Goal: Information Seeking & Learning: Learn about a topic

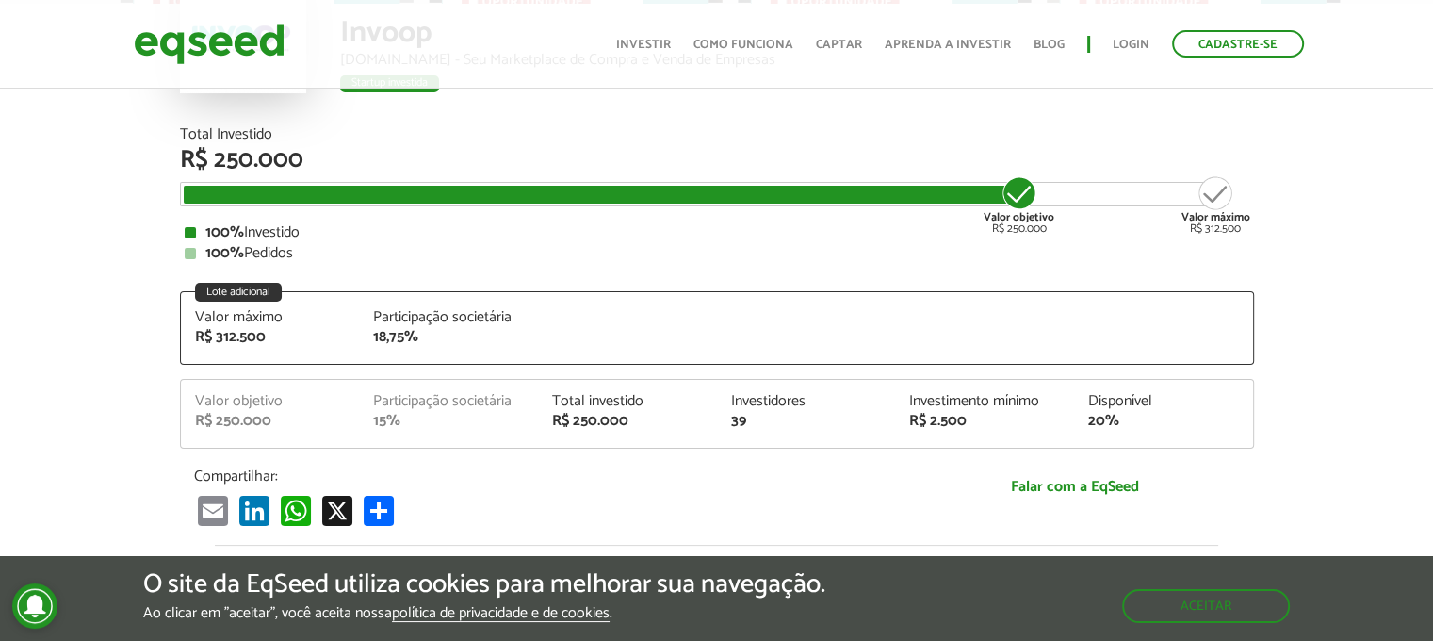
scroll to position [225, 0]
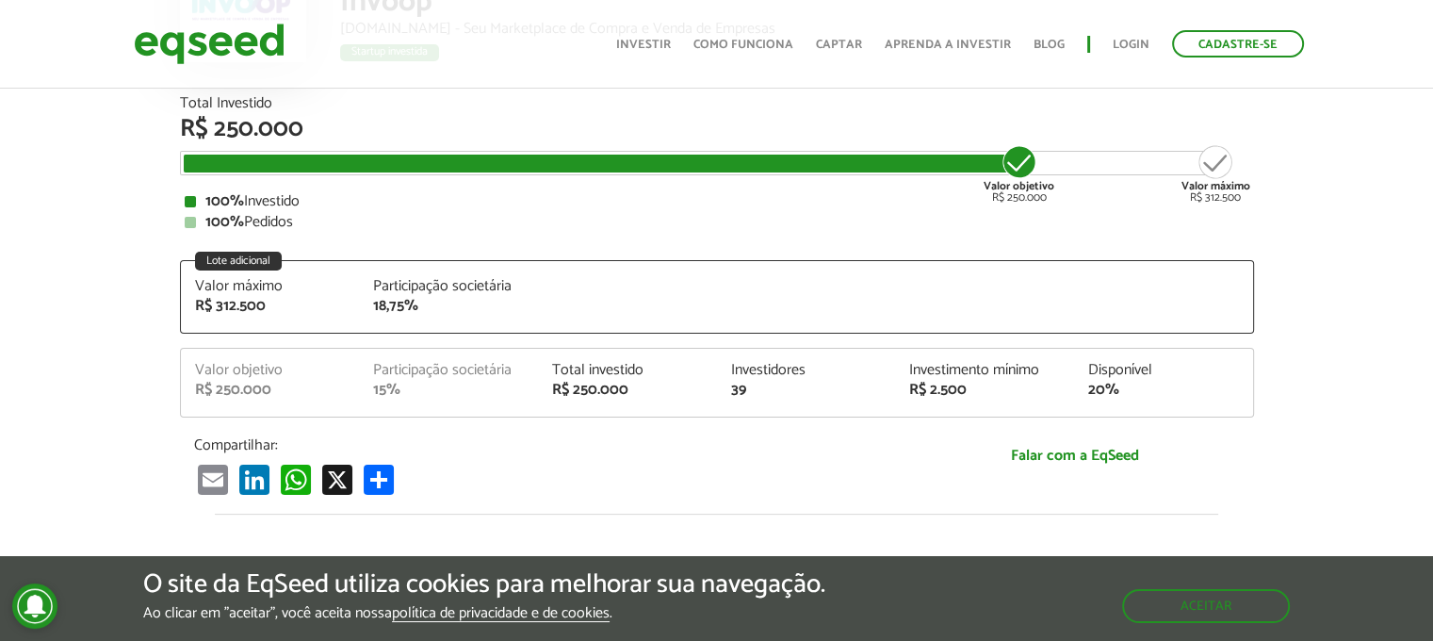
drag, startPoint x: 1441, startPoint y: 106, endPoint x: 1441, endPoint y: 145, distance: 39.6
click at [1432, 145] on html "Cadastre-se Toggle navigation Toggle navigation Início Investir Captar" at bounding box center [716, 95] width 1433 height 641
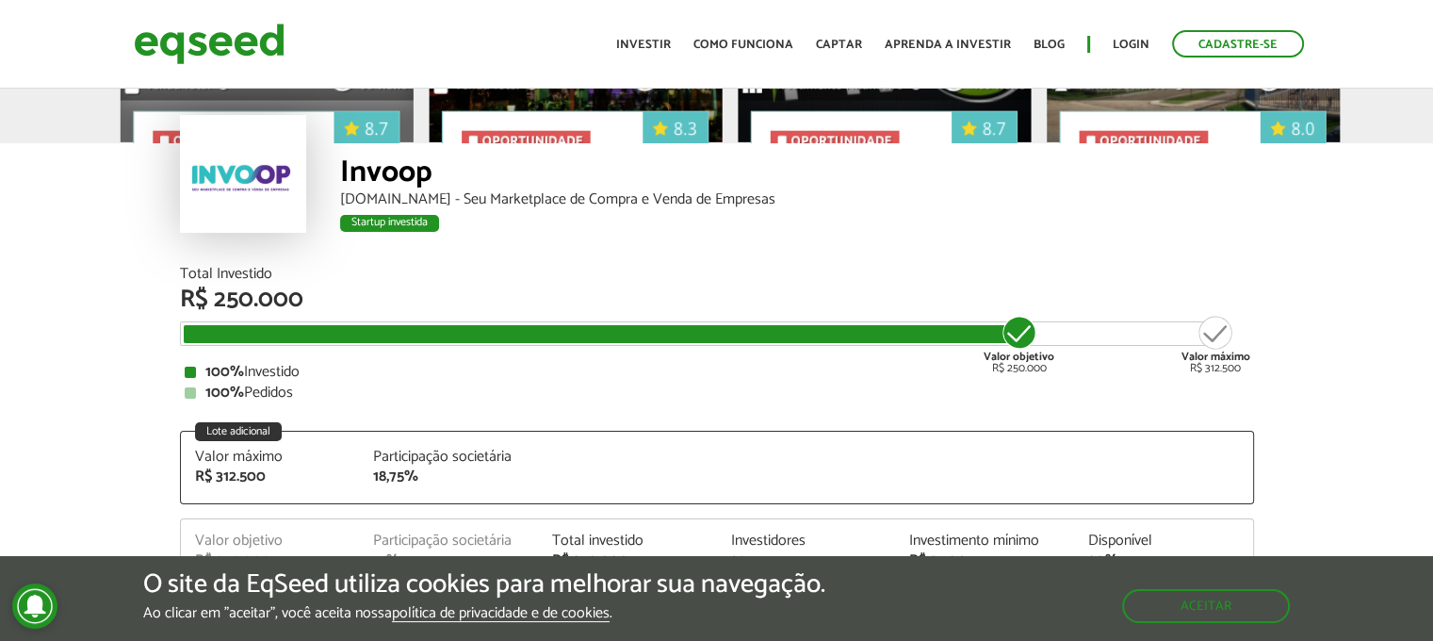
scroll to position [0, 0]
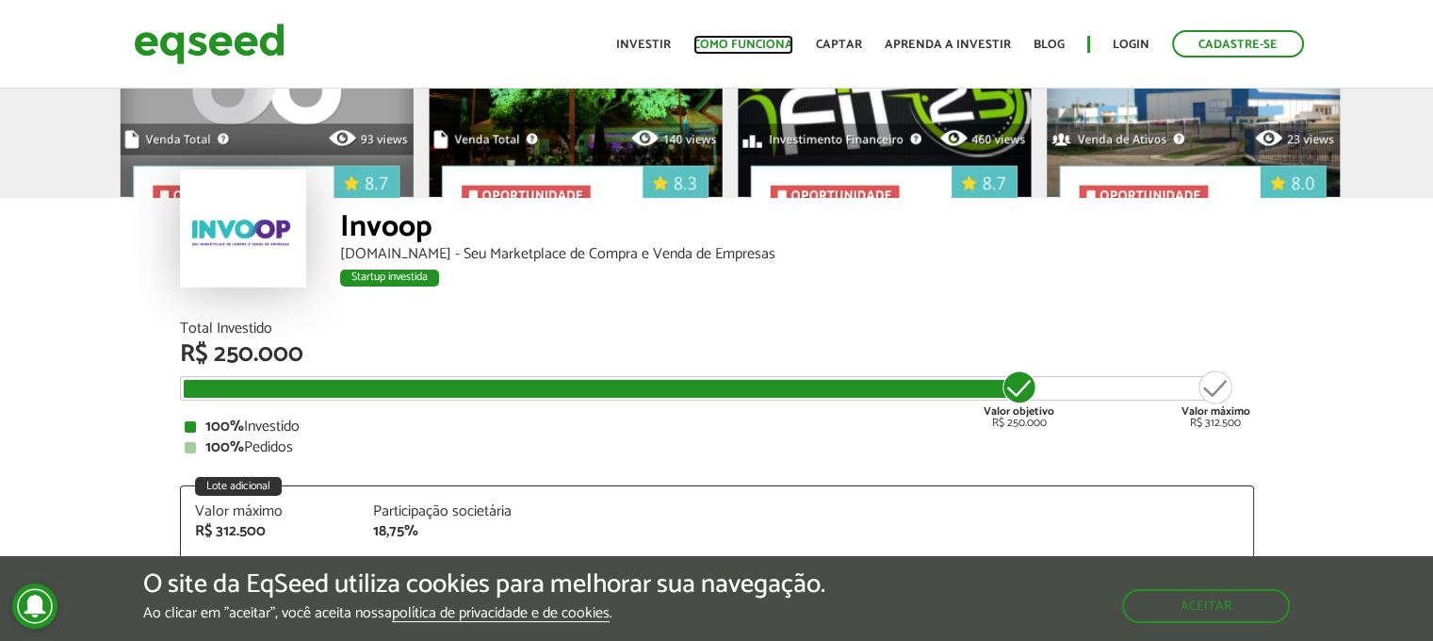
click at [776, 44] on link "Como funciona" at bounding box center [743, 45] width 100 height 12
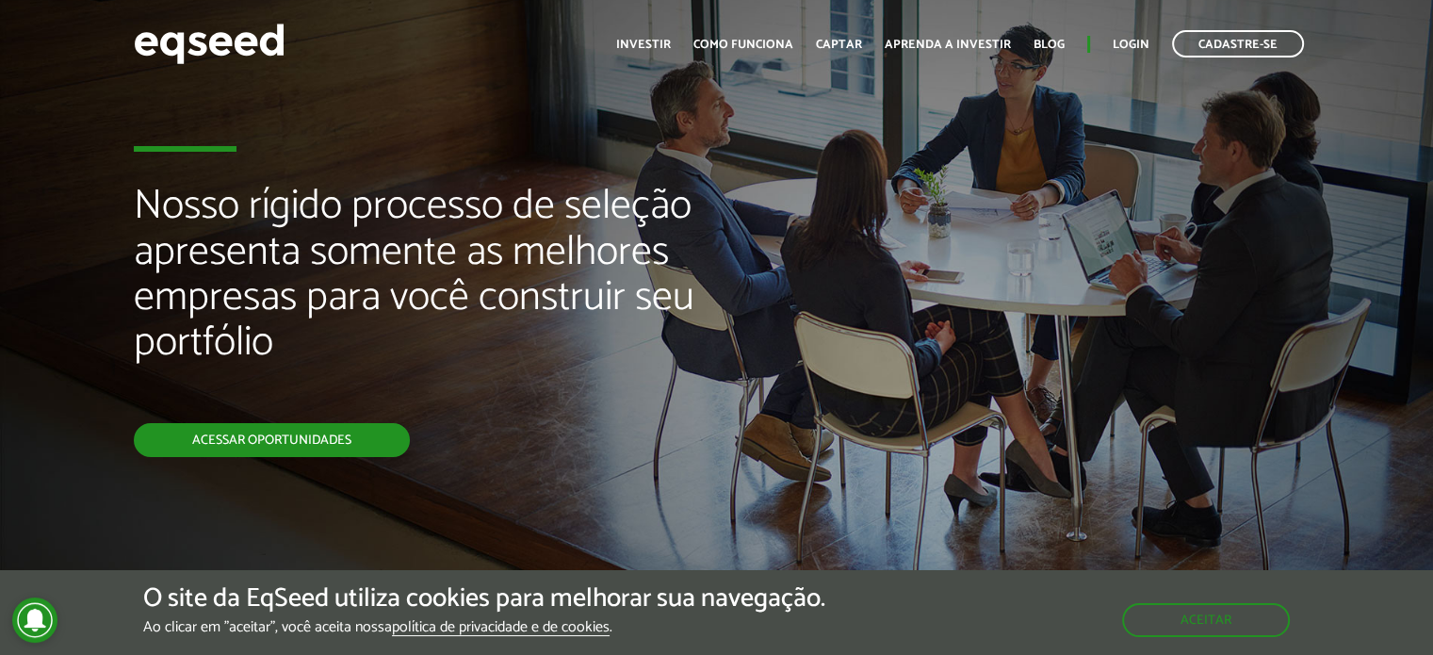
click at [289, 449] on link "Acessar oportunidades" at bounding box center [272, 440] width 276 height 34
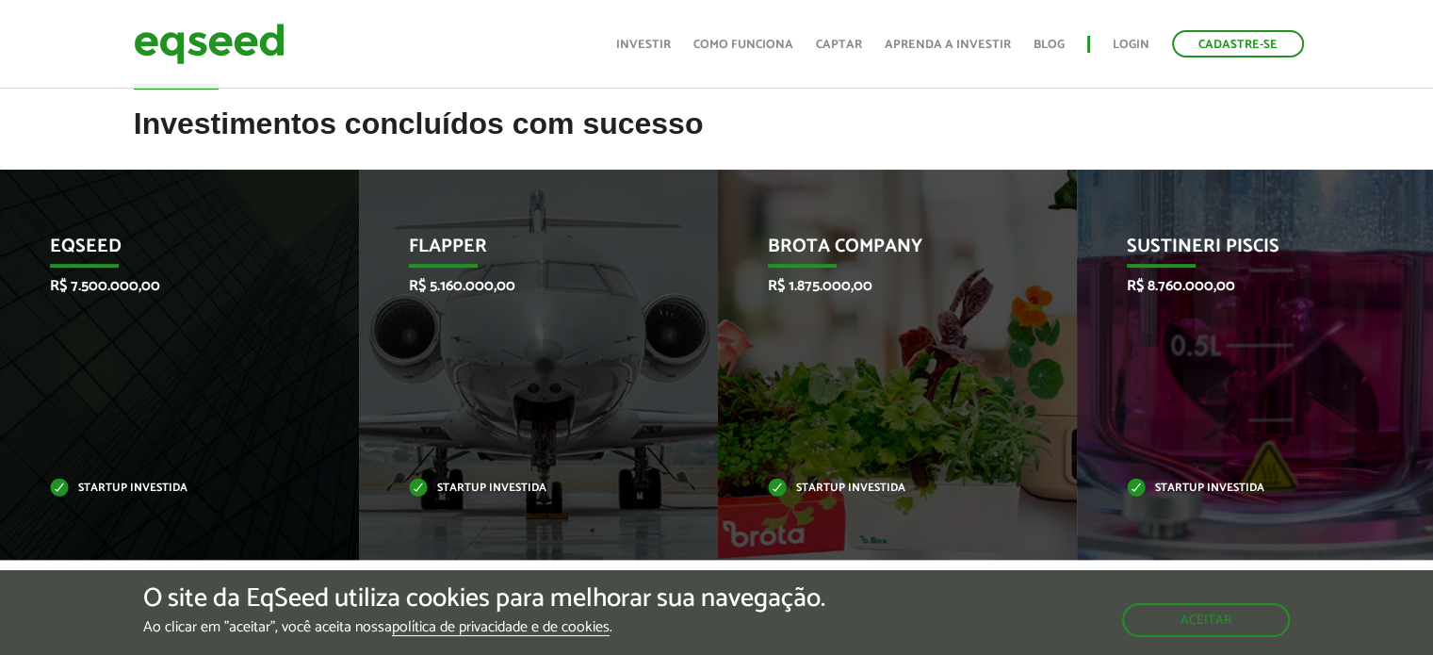
scroll to position [738, 0]
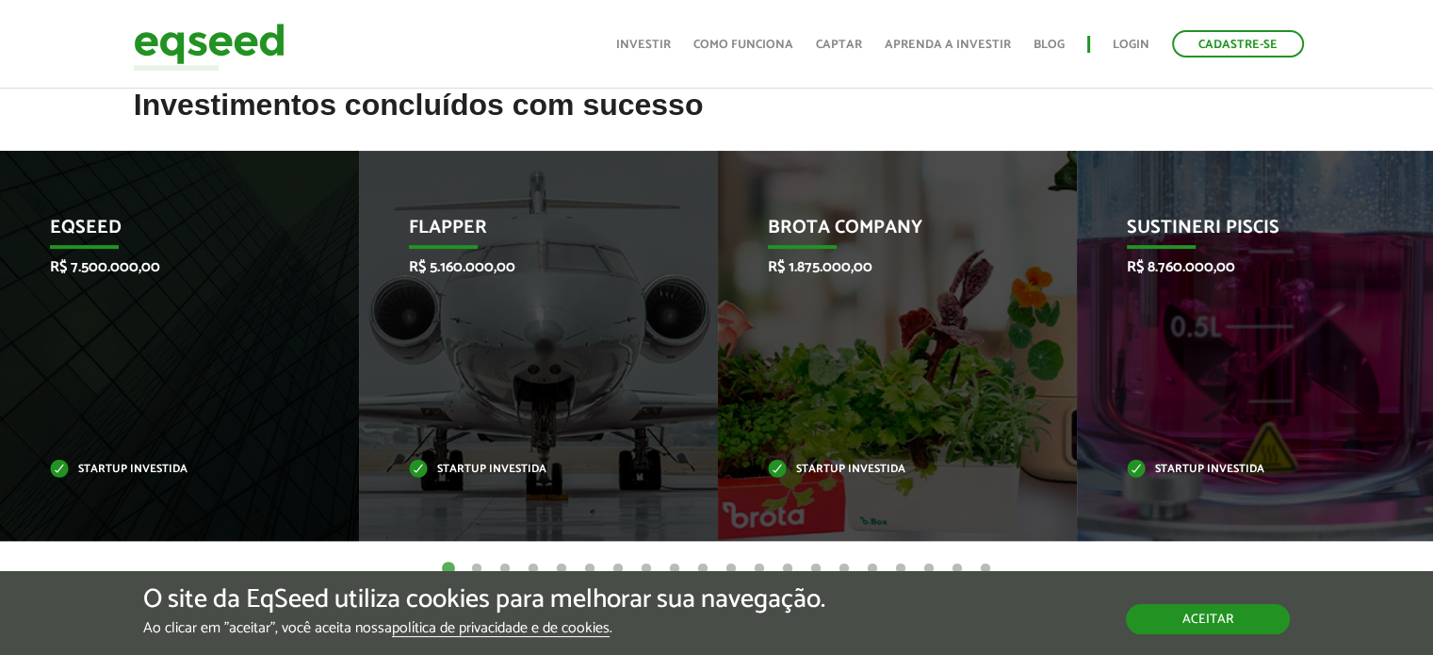
click at [1206, 617] on button "Aceitar" at bounding box center [1208, 619] width 164 height 30
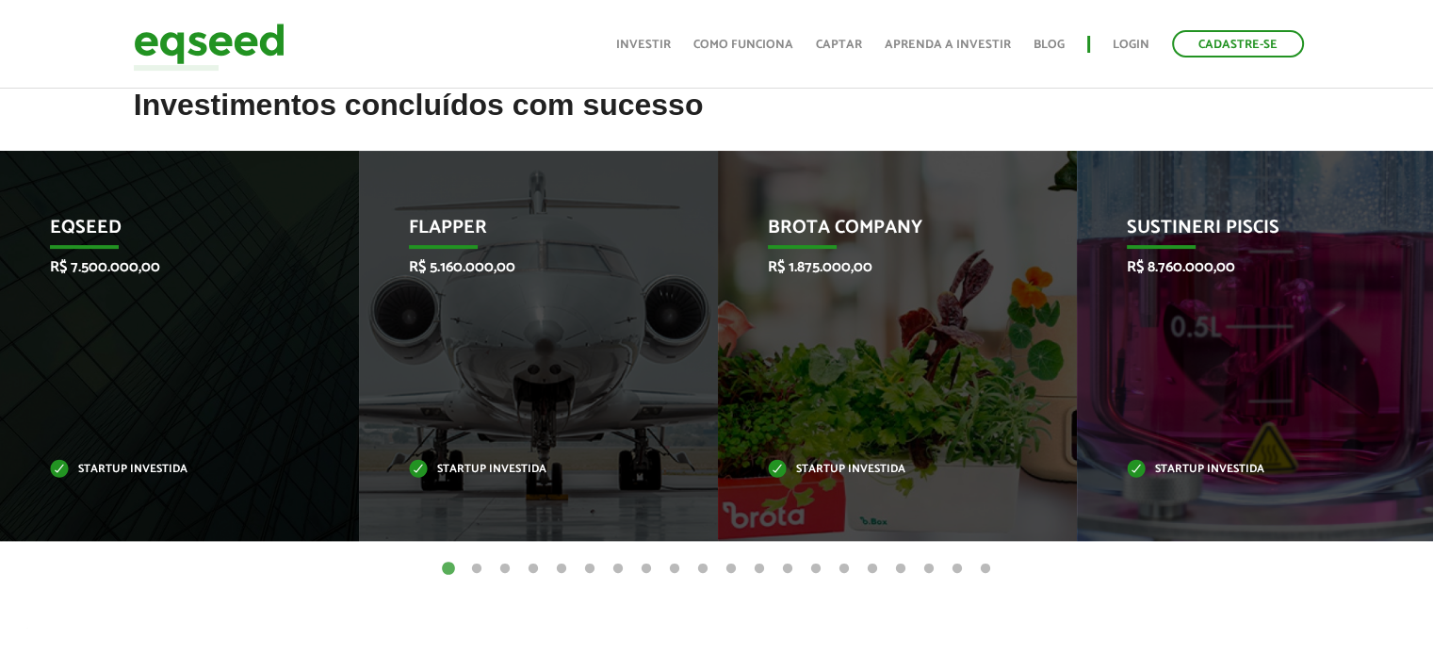
click at [473, 567] on button "2" at bounding box center [476, 569] width 19 height 19
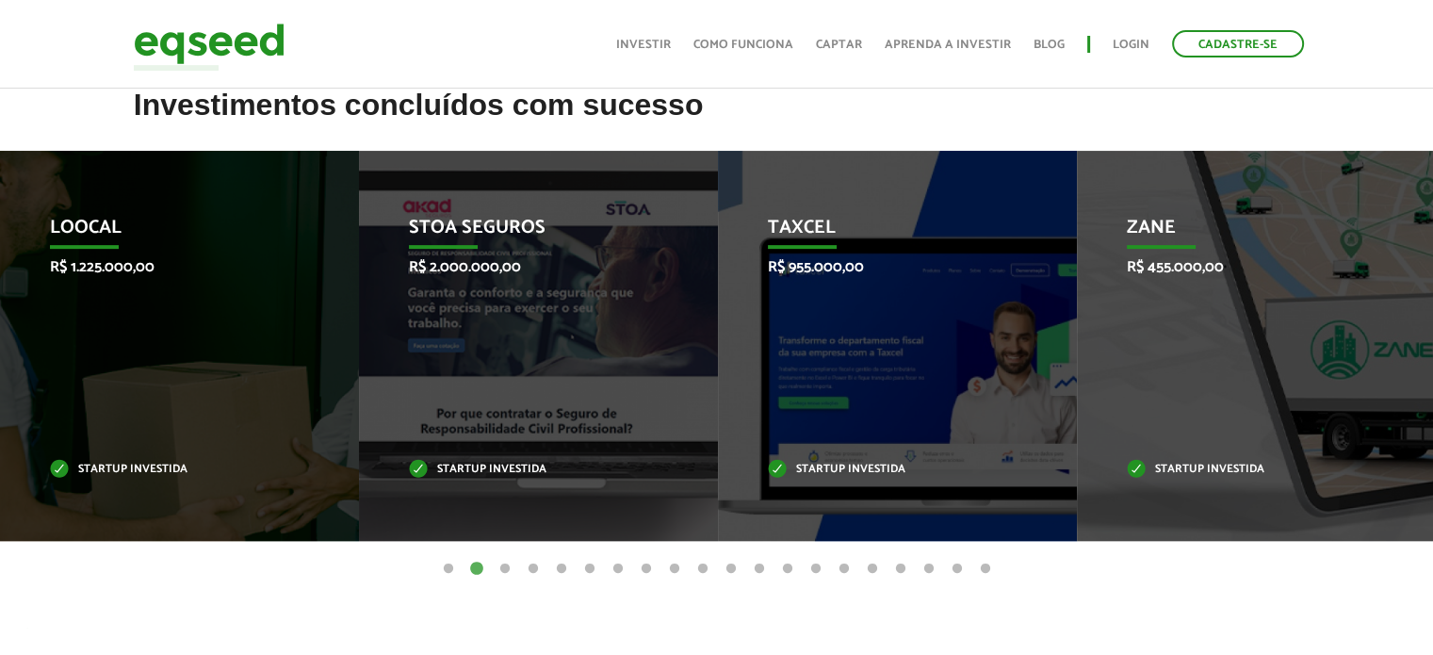
click at [505, 568] on button "3" at bounding box center [505, 569] width 19 height 19
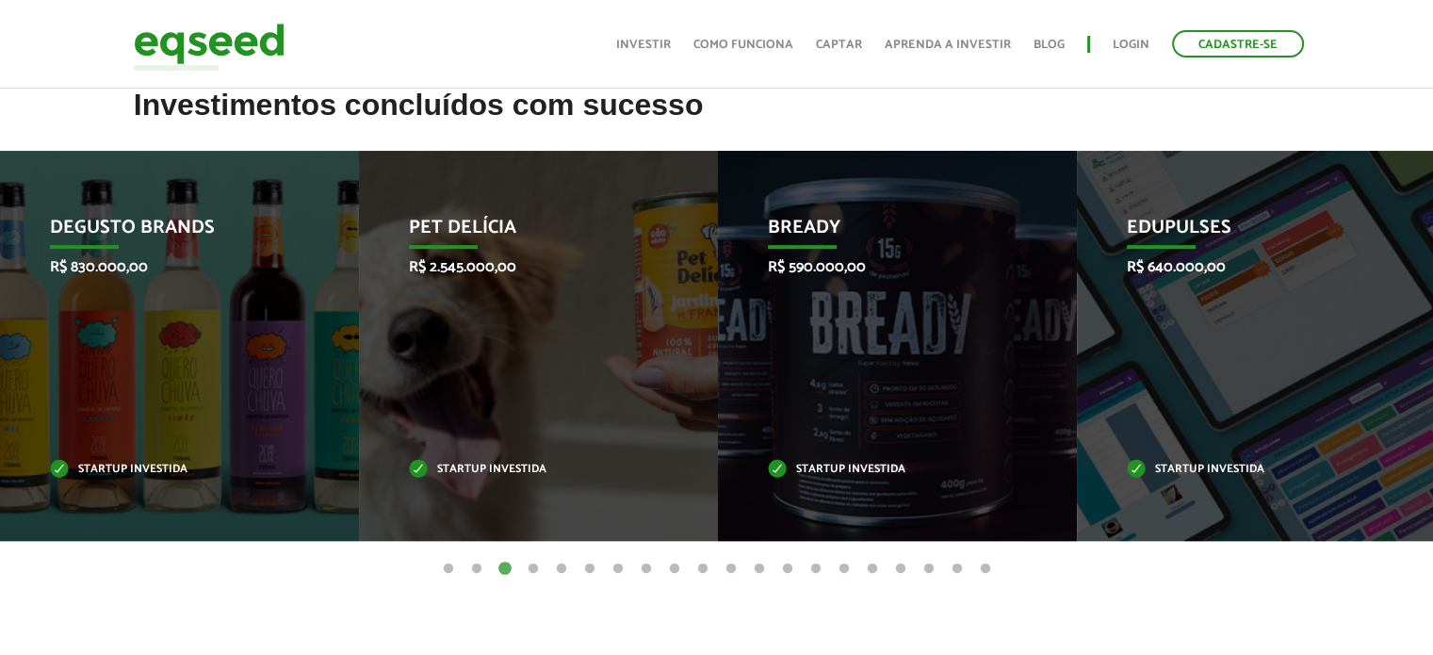
click at [532, 565] on button "4" at bounding box center [533, 569] width 19 height 19
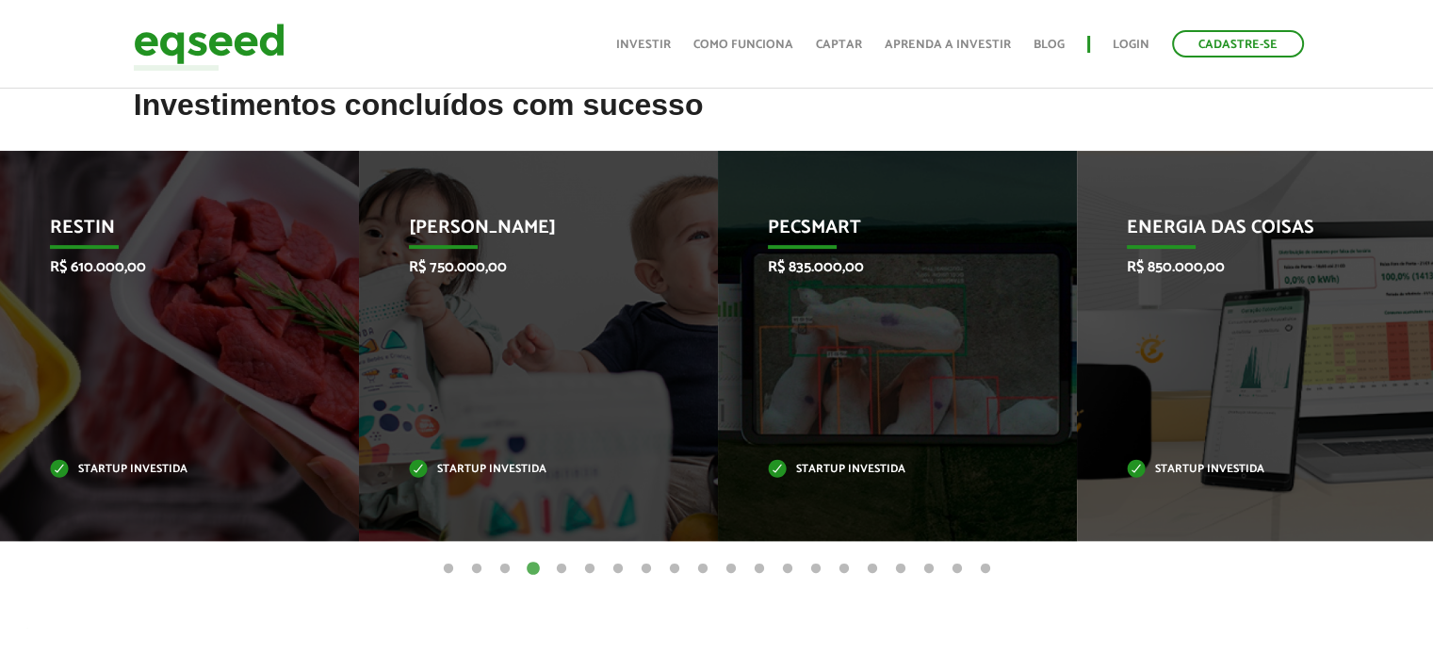
click at [562, 565] on button "5" at bounding box center [561, 569] width 19 height 19
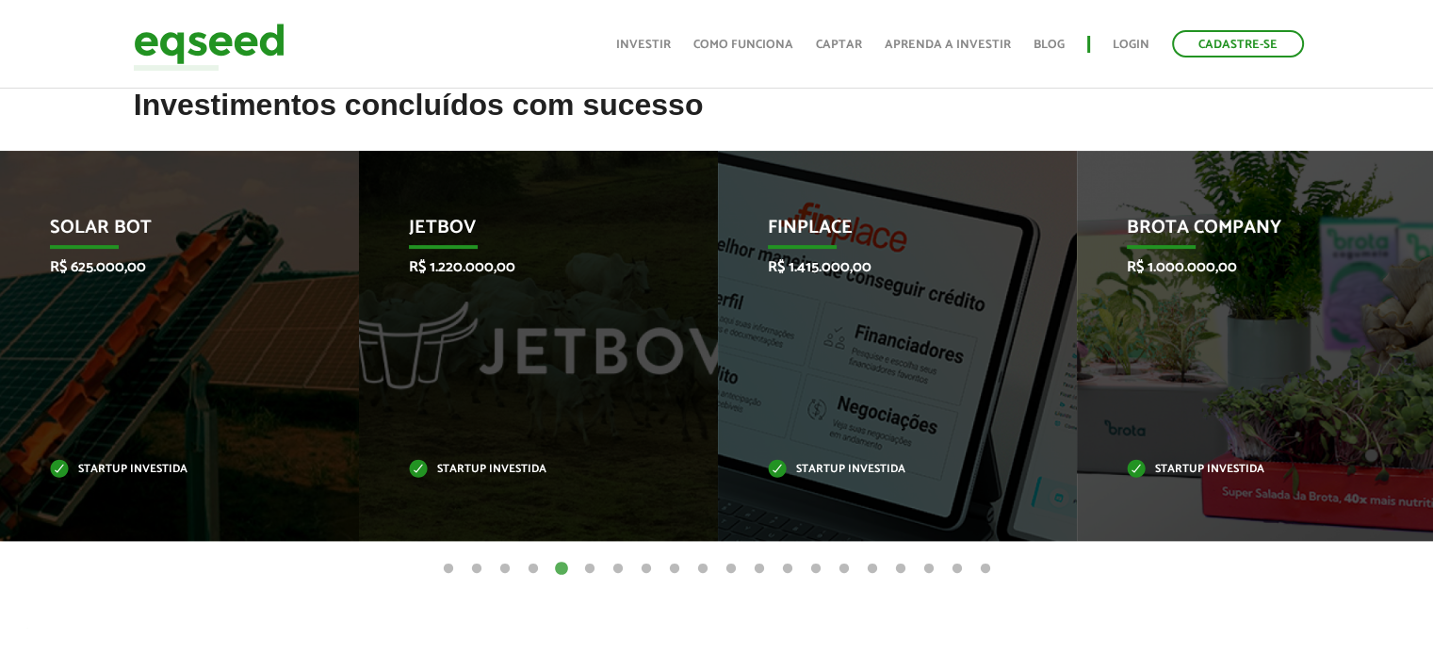
click at [592, 566] on button "6" at bounding box center [589, 569] width 19 height 19
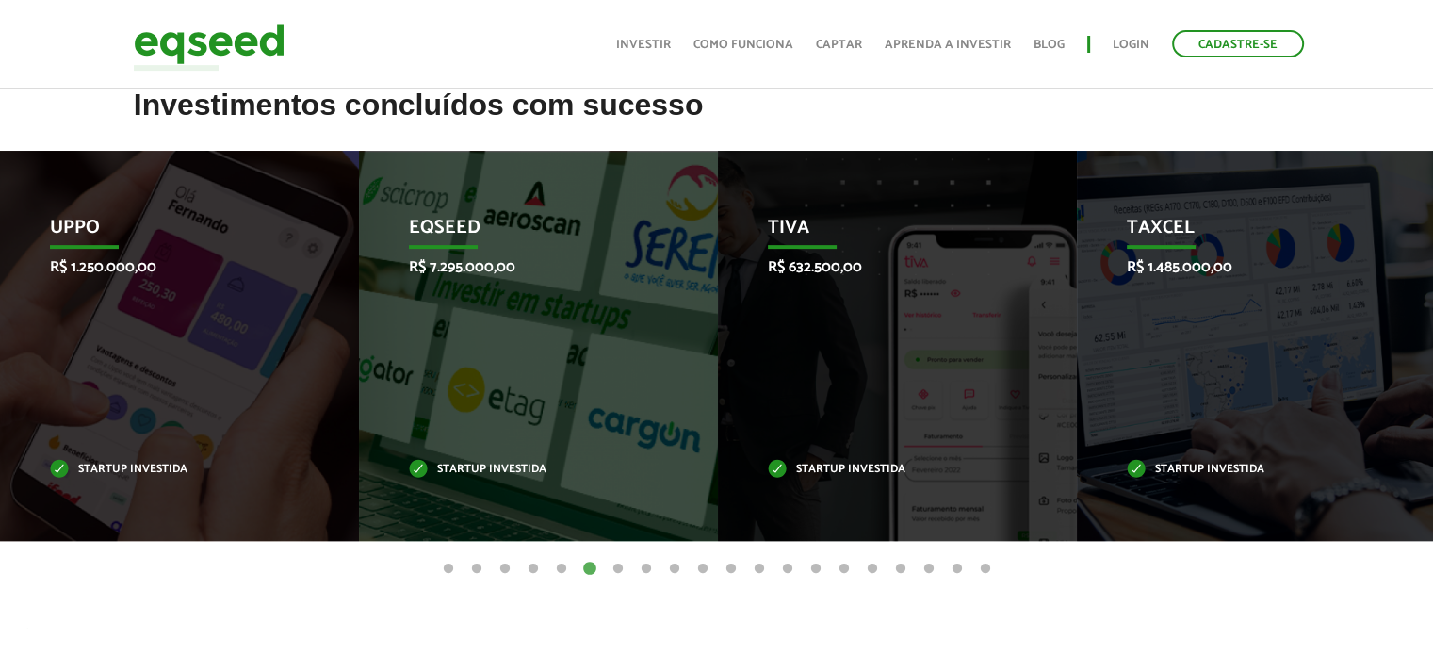
click at [618, 567] on button "7" at bounding box center [618, 569] width 19 height 19
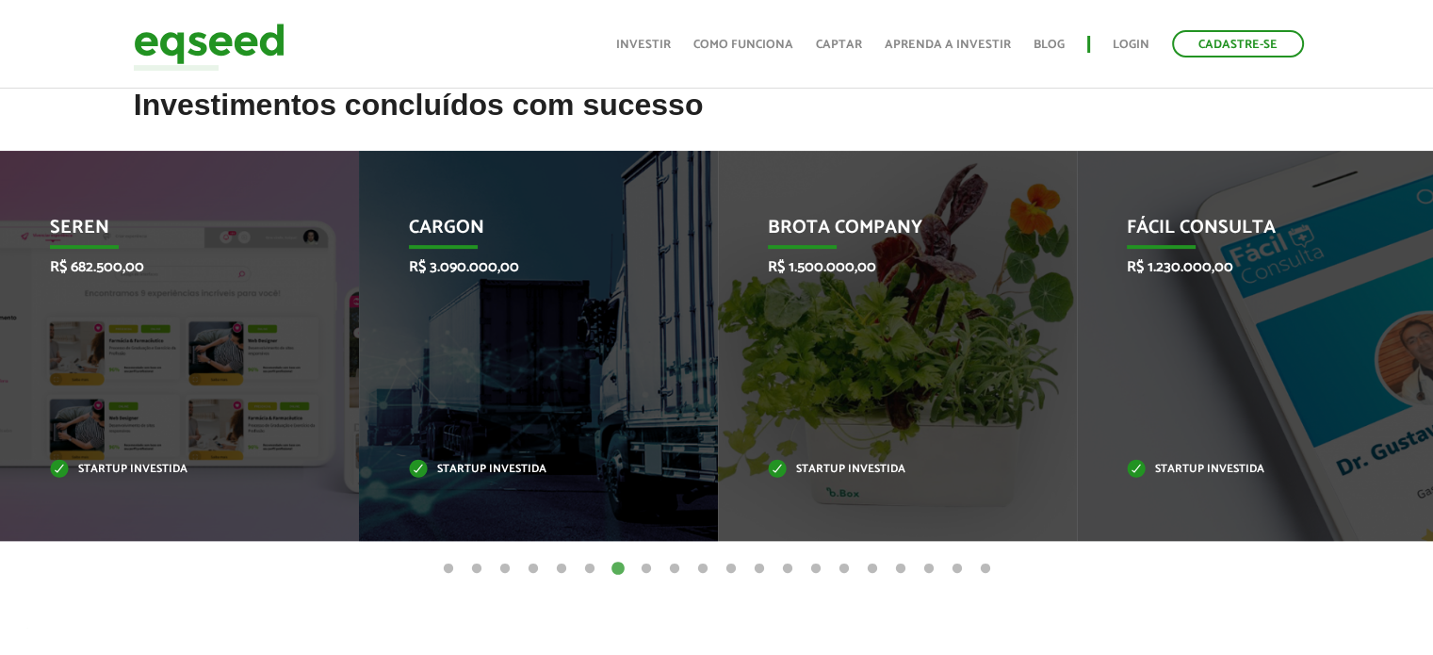
click at [644, 564] on button "8" at bounding box center [646, 569] width 19 height 19
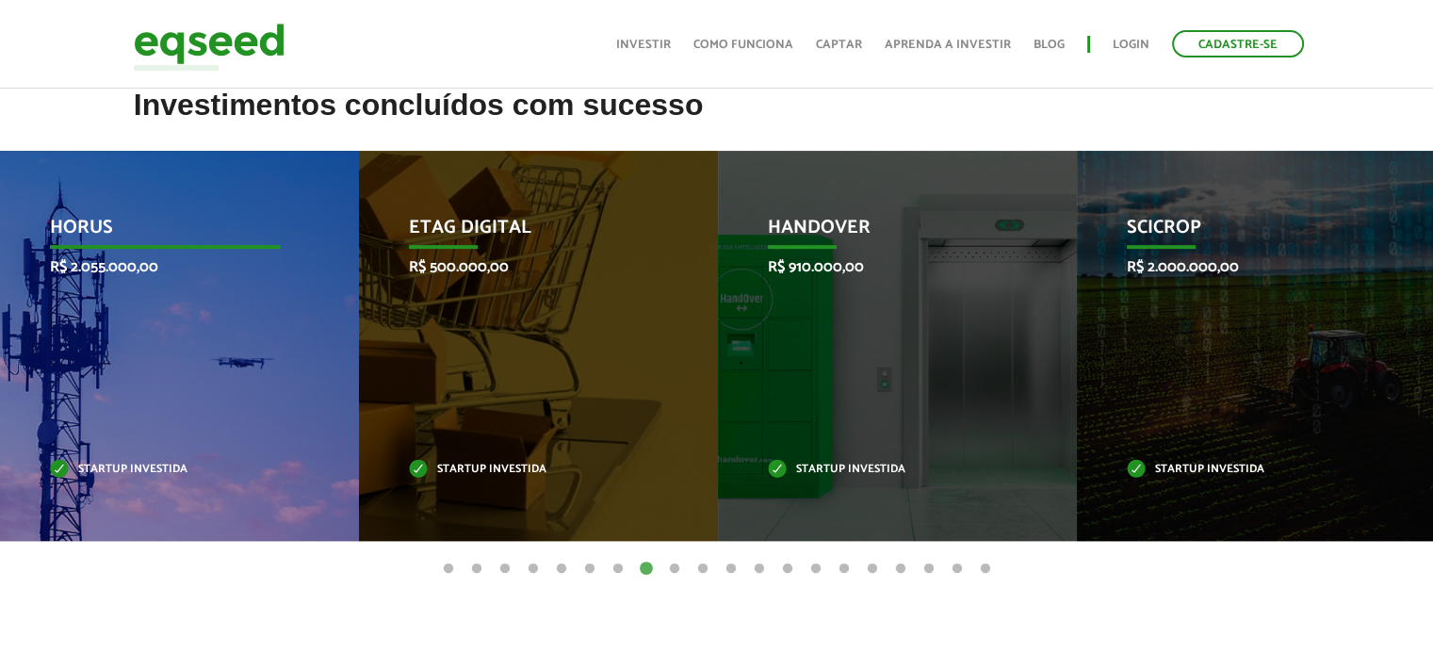
click at [152, 285] on div "HORUS R$ 2.055.000,00 Startup investida" at bounding box center [165, 346] width 331 height 390
click at [177, 350] on div "HORUS R$ 2.055.000,00 Startup investida" at bounding box center [165, 346] width 331 height 390
drag, startPoint x: 177, startPoint y: 350, endPoint x: 155, endPoint y: 233, distance: 119.9
click at [155, 233] on div "HORUS R$ 2.055.000,00 Startup investida" at bounding box center [165, 346] width 331 height 390
click at [155, 233] on p "HORUS" at bounding box center [166, 233] width 232 height 32
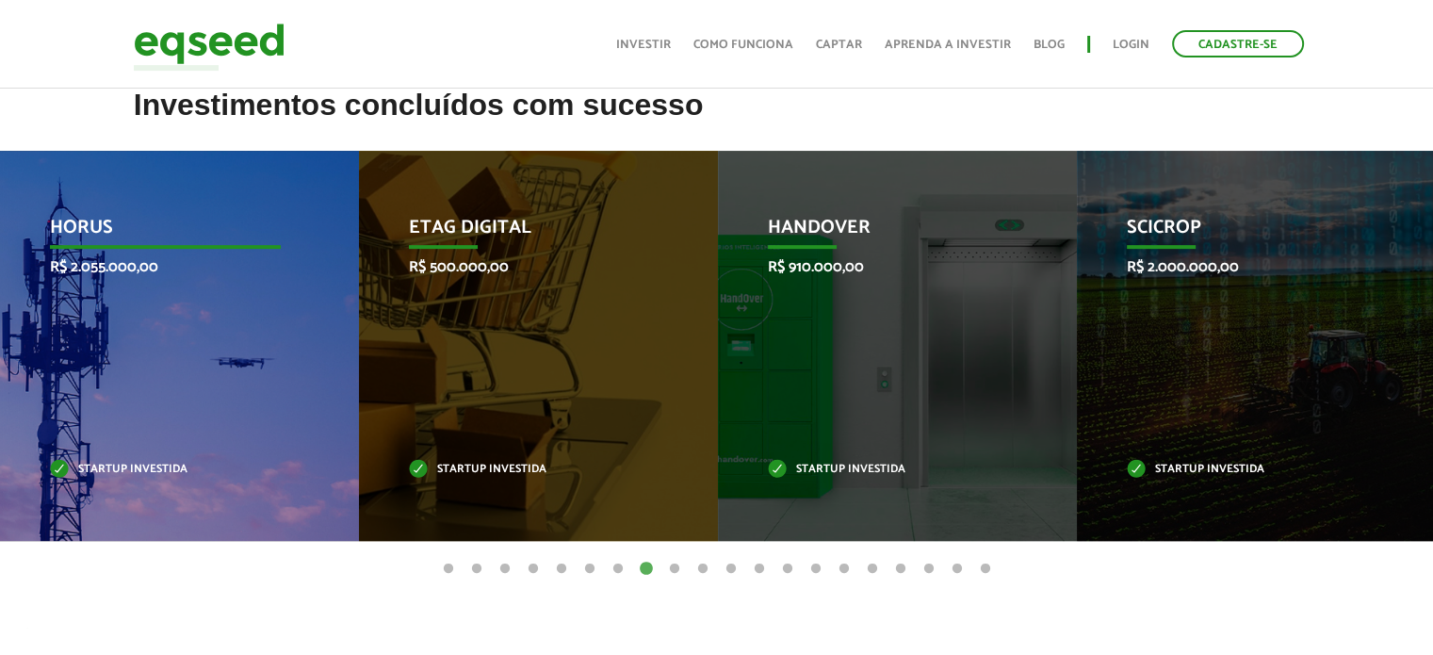
click at [155, 233] on p "HORUS" at bounding box center [166, 233] width 232 height 32
click at [155, 234] on p "HORUS" at bounding box center [166, 233] width 232 height 32
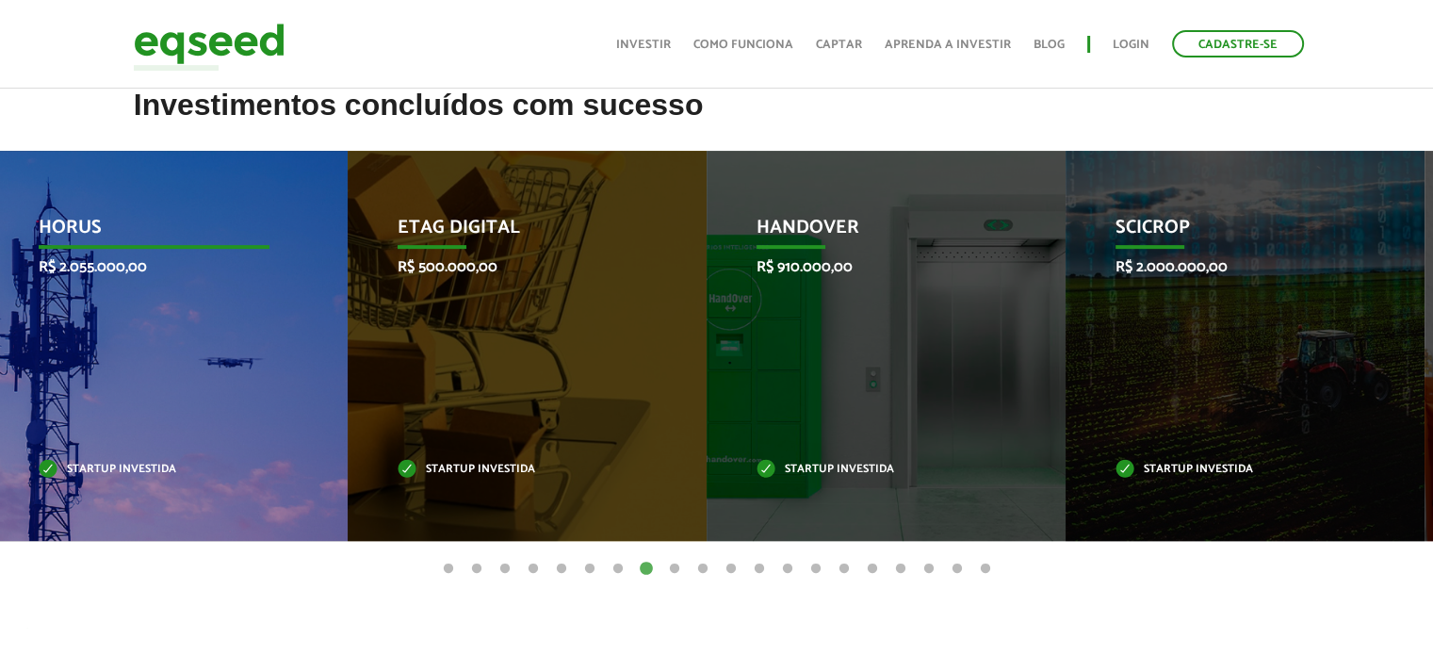
drag, startPoint x: 155, startPoint y: 234, endPoint x: 155, endPoint y: 218, distance: 16.0
click at [155, 218] on p "HORUS" at bounding box center [155, 233] width 232 height 32
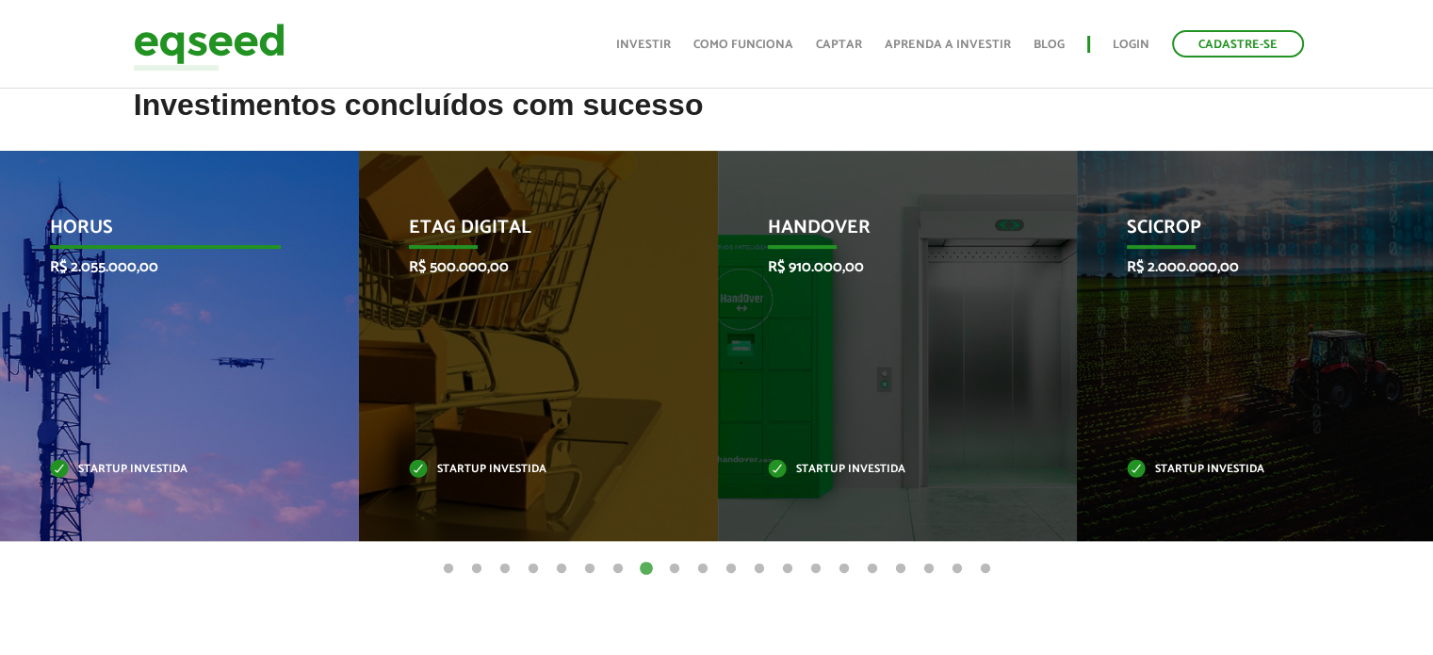
click at [81, 229] on p "HORUS" at bounding box center [166, 233] width 232 height 32
click at [176, 470] on p "Startup investida" at bounding box center [166, 470] width 232 height 10
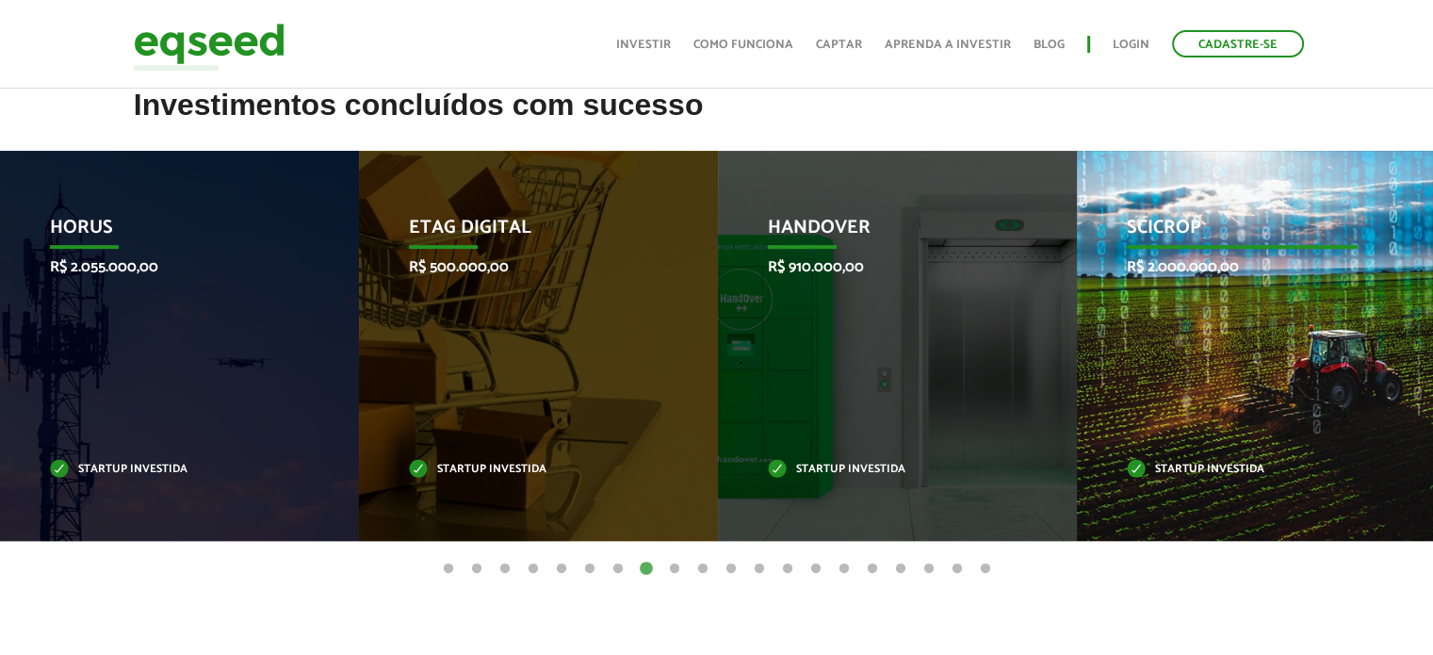
click at [1172, 331] on div "SciCrop R$ 2.000.000,00 Startup investida" at bounding box center [1242, 346] width 331 height 390
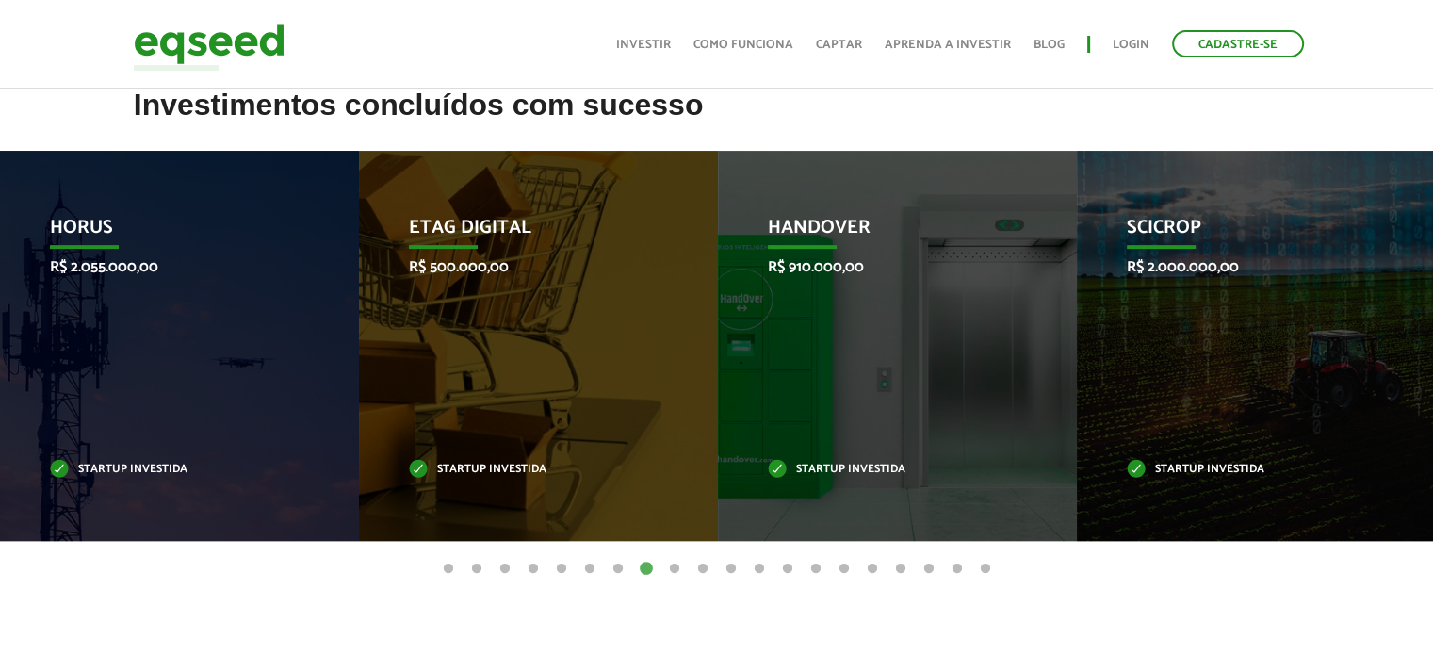
click at [982, 565] on button "20" at bounding box center [985, 569] width 19 height 19
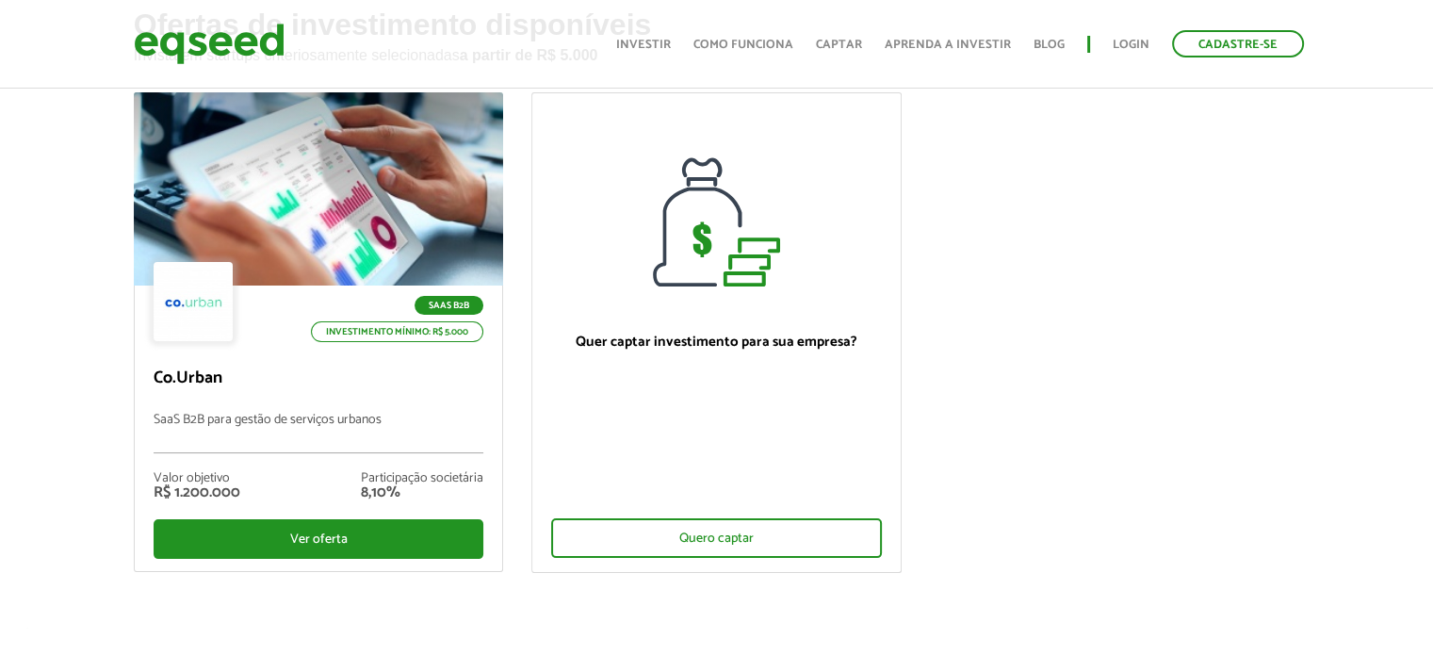
scroll to position [141, 0]
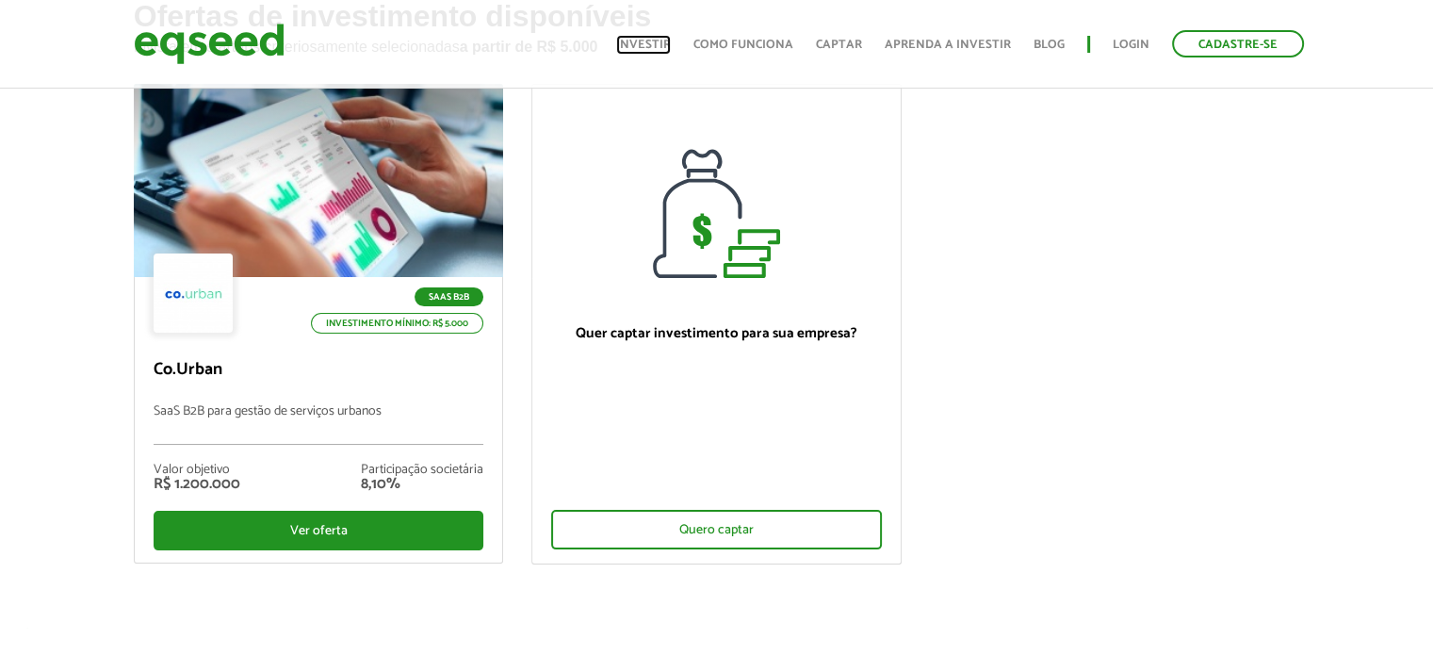
click at [661, 48] on link "Investir" at bounding box center [643, 45] width 55 height 12
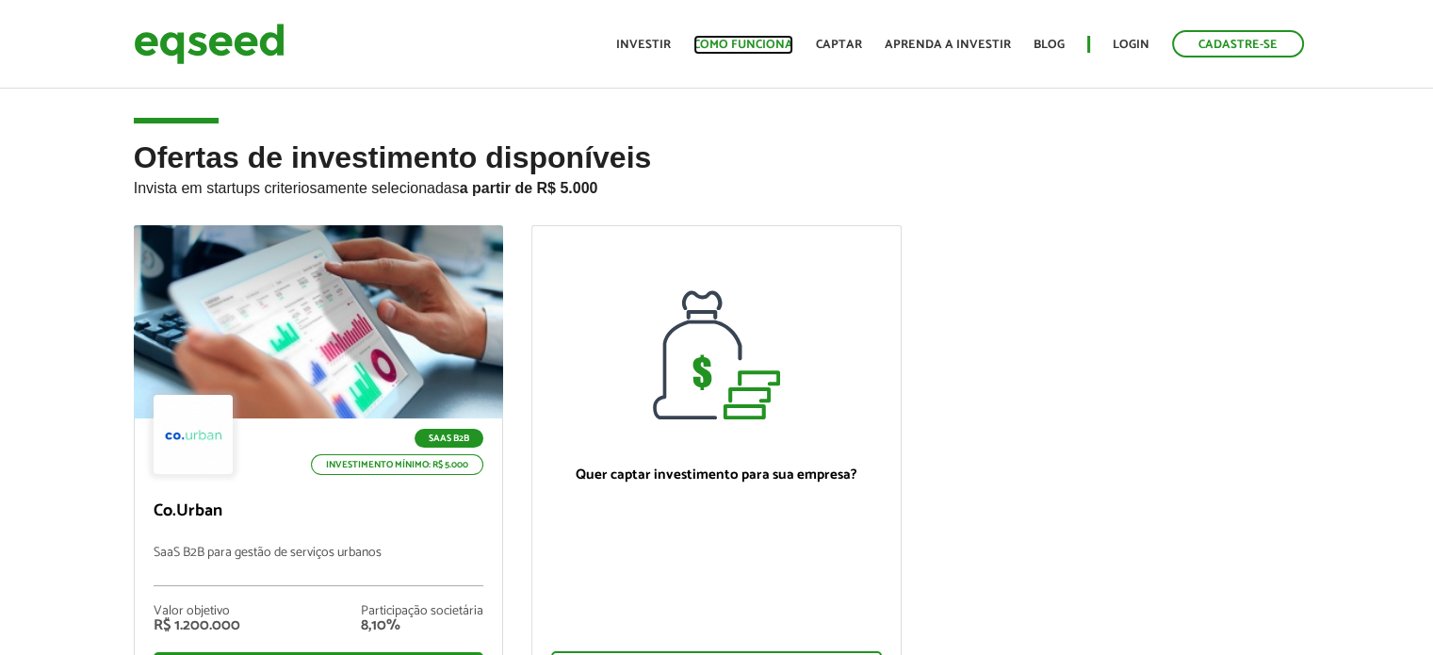
click at [726, 39] on link "Como funciona" at bounding box center [743, 45] width 100 height 12
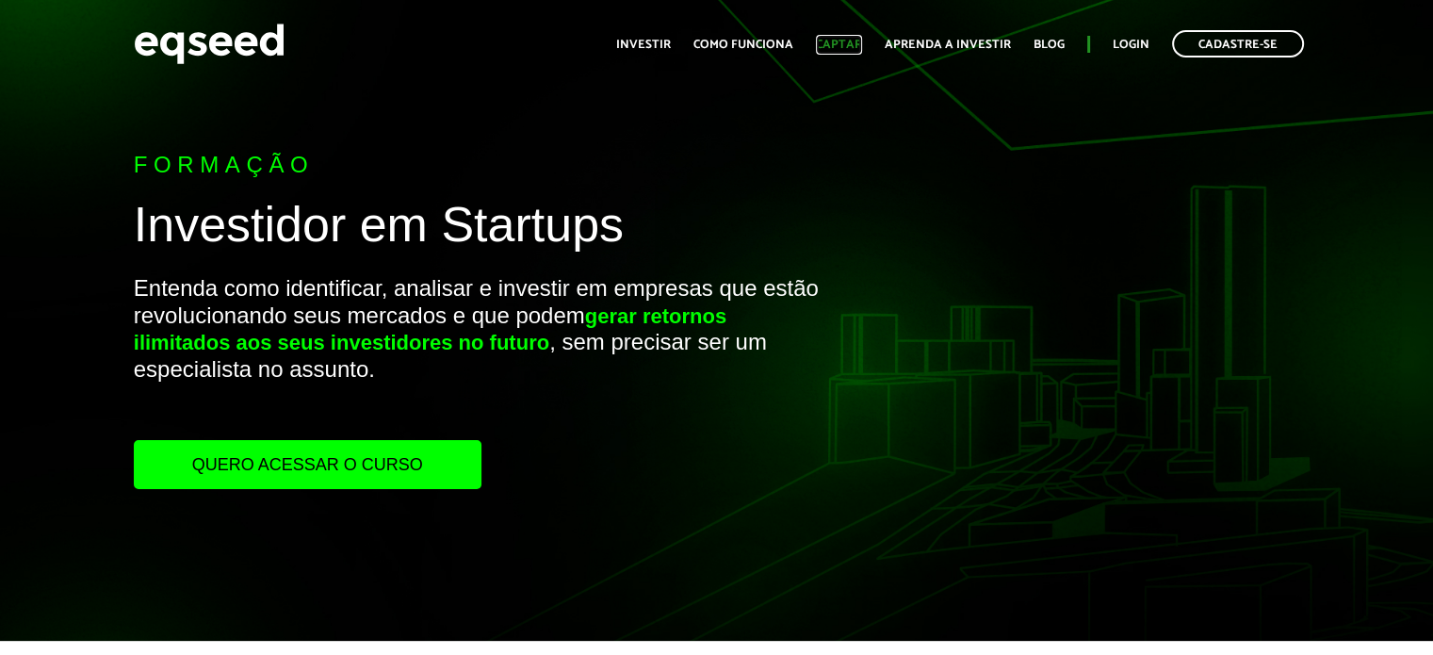
click at [852, 44] on link "Captar" at bounding box center [839, 45] width 46 height 12
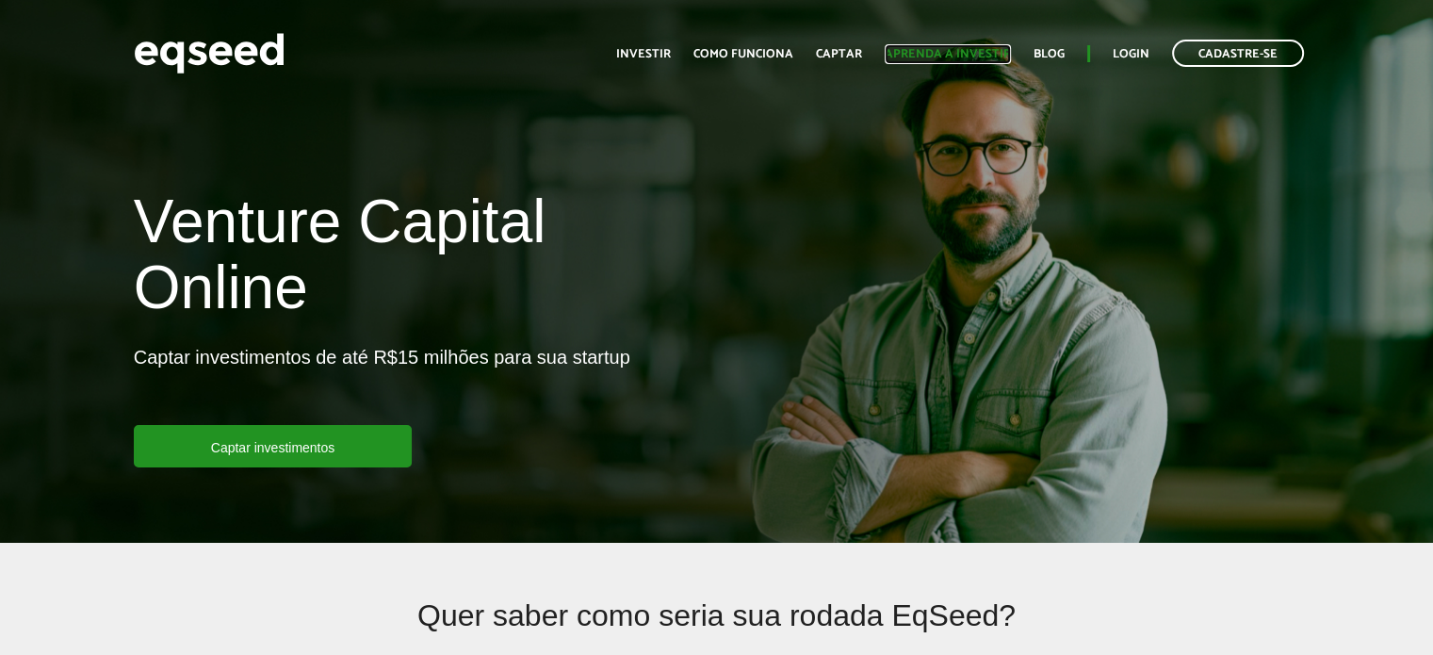
click at [924, 54] on link "Aprenda a investir" at bounding box center [948, 54] width 126 height 12
